Goal: Task Accomplishment & Management: Complete application form

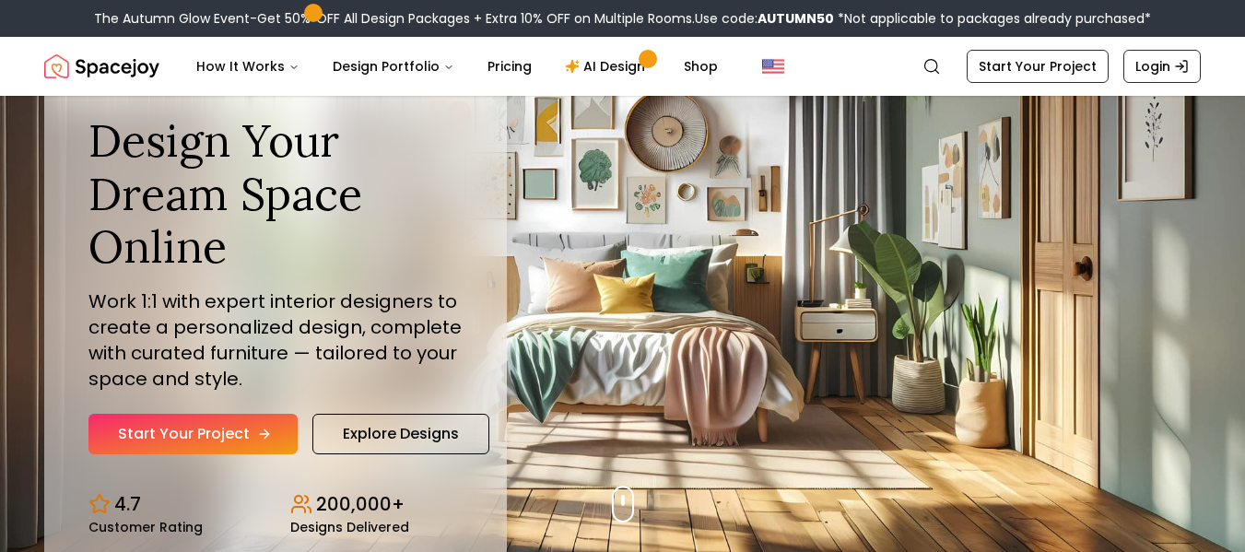
click at [202, 436] on link "Start Your Project" at bounding box center [192, 434] width 209 height 41
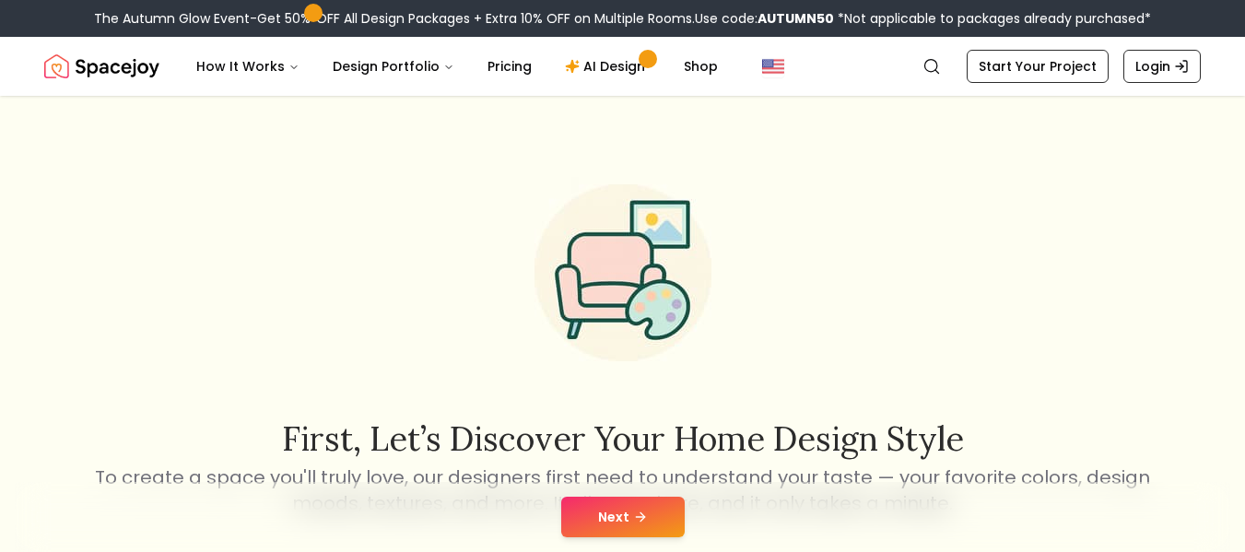
click at [624, 503] on button "Next" at bounding box center [622, 517] width 123 height 41
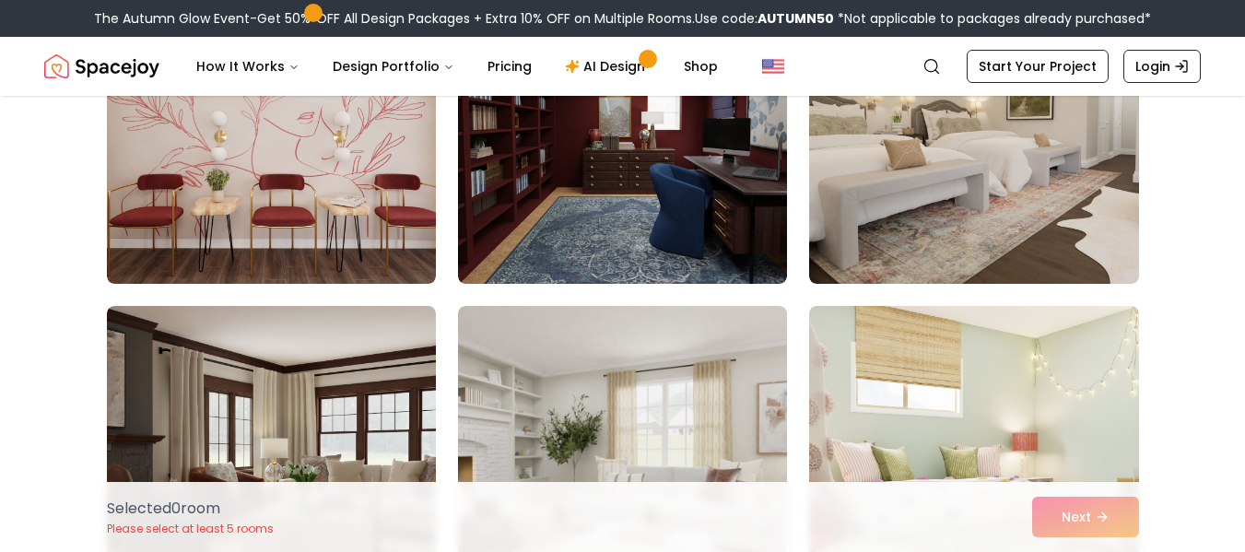
scroll to position [263, 0]
